Goal: Navigation & Orientation: Find specific page/section

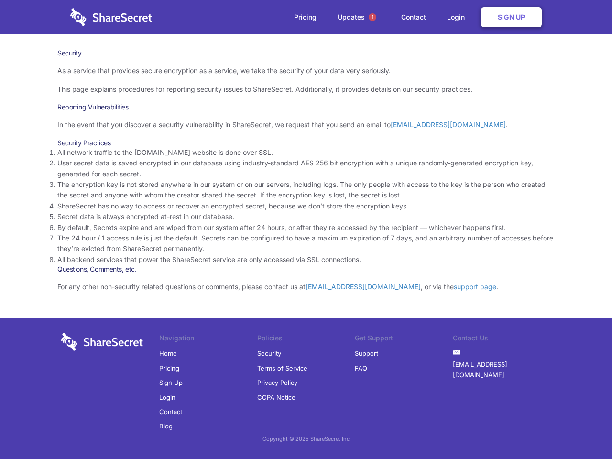
click at [306, 229] on li "By default, Secrets expire and are wiped from our system after 24 hours, or aft…" at bounding box center [305, 227] width 497 height 11
click at [372, 17] on span "1" at bounding box center [372, 17] width 8 height 8
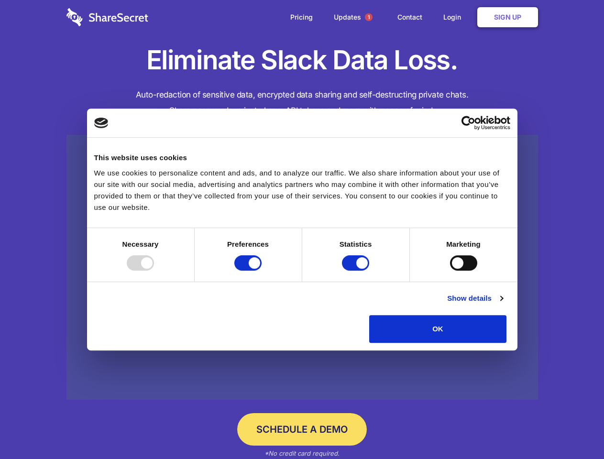
click at [154, 270] on div at bounding box center [140, 262] width 27 height 15
click at [261, 270] on input "Preferences" at bounding box center [247, 262] width 27 height 15
checkbox input "false"
click at [357, 270] on input "Statistics" at bounding box center [355, 262] width 27 height 15
checkbox input "false"
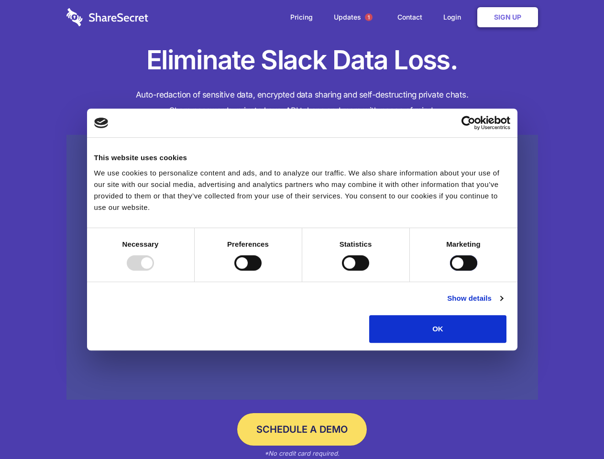
click at [450, 270] on input "Marketing" at bounding box center [463, 262] width 27 height 15
checkbox input "true"
click at [502, 304] on link "Show details" at bounding box center [474, 297] width 55 height 11
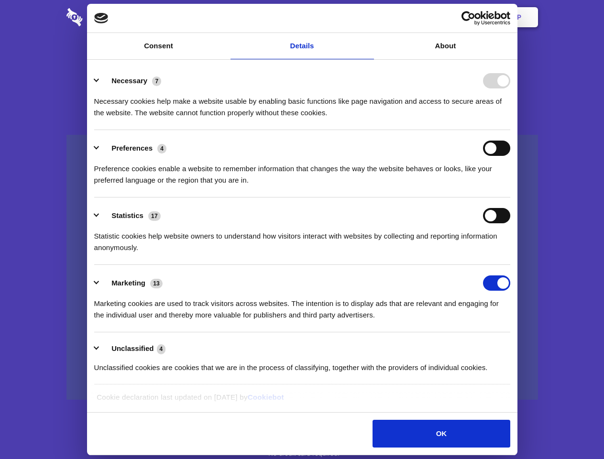
click at [510, 130] on li "Necessary 7 Necessary cookies help make a website usable by enabling basic func…" at bounding box center [302, 96] width 416 height 67
click at [368, 17] on span "1" at bounding box center [369, 17] width 8 height 8
